Goal: Navigation & Orientation: Find specific page/section

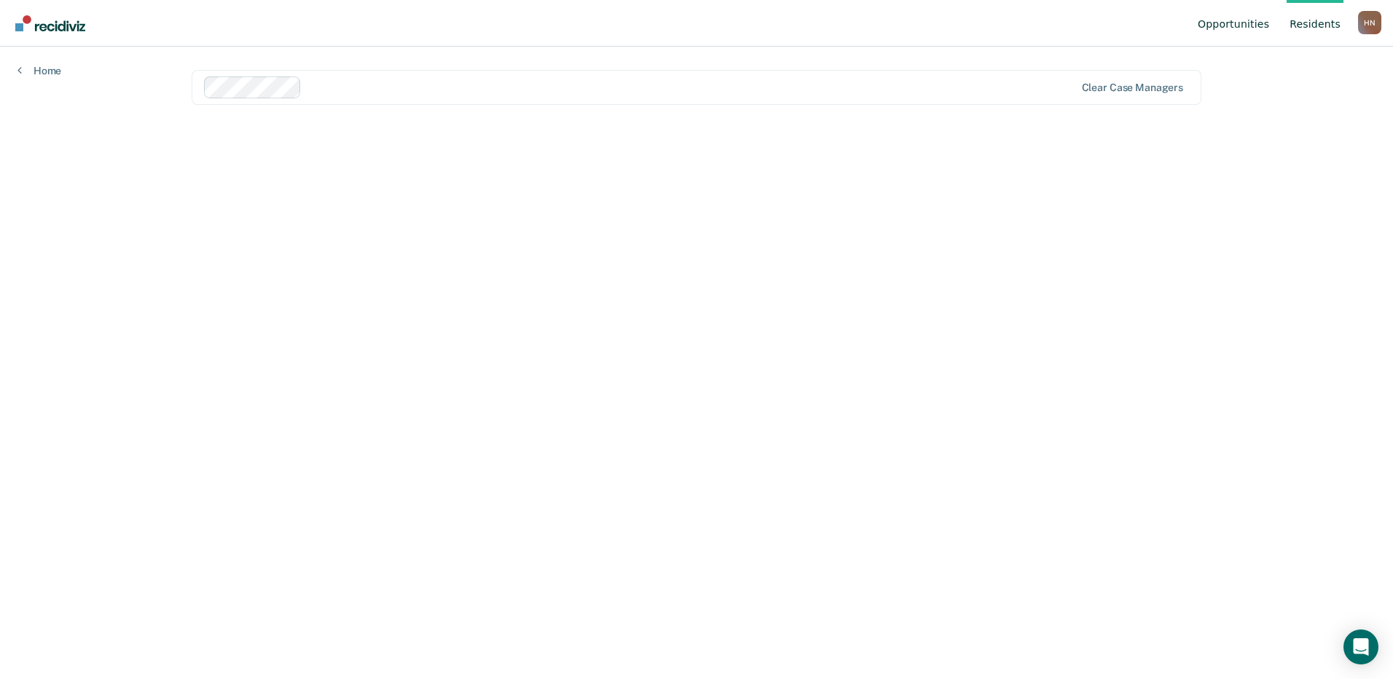
click at [1239, 31] on link "Opportunities" at bounding box center [1233, 23] width 77 height 47
click at [1310, 20] on link "Resident s" at bounding box center [1304, 23] width 57 height 47
click at [36, 77] on div "Opportunities Resident s [PERSON_NAME], [PERSON_NAME] Profile How it works Log …" at bounding box center [696, 339] width 1393 height 679
click at [42, 75] on link "Home" at bounding box center [39, 70] width 44 height 13
